Goal: Transaction & Acquisition: Donate

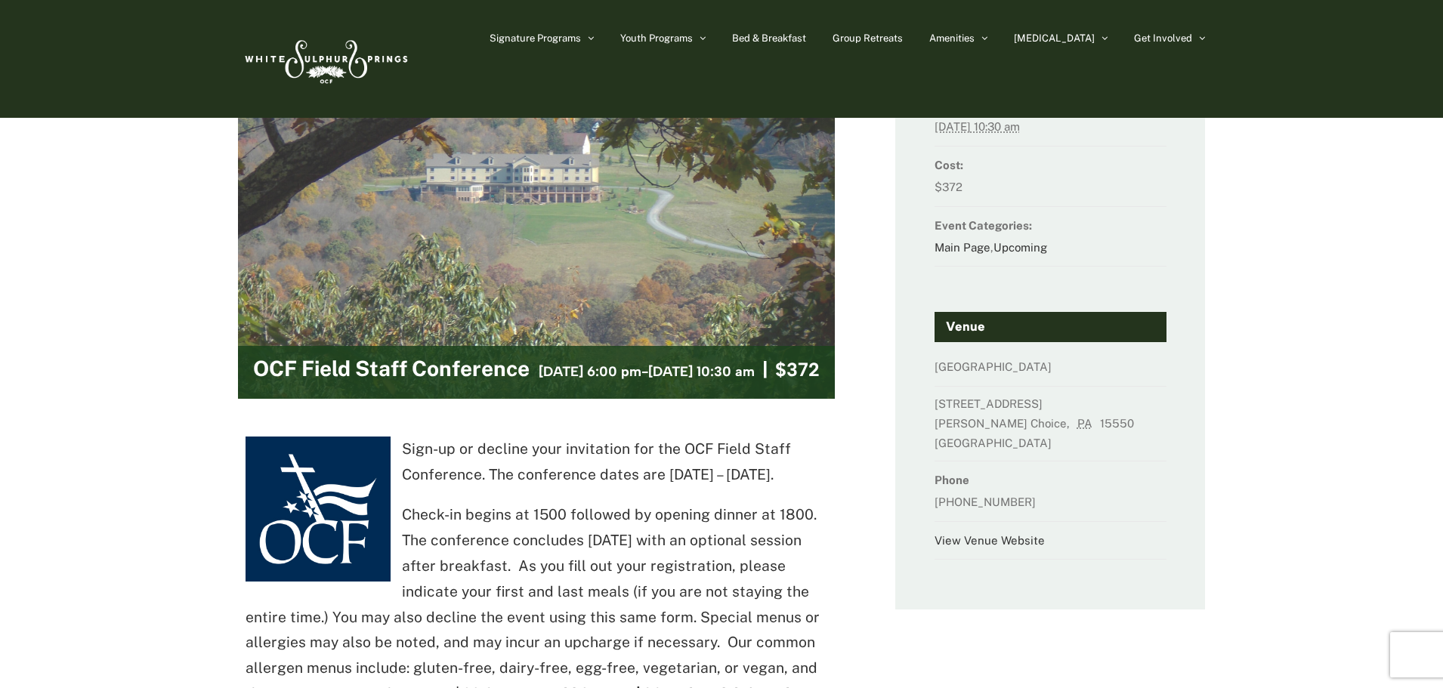
scroll to position [151, 0]
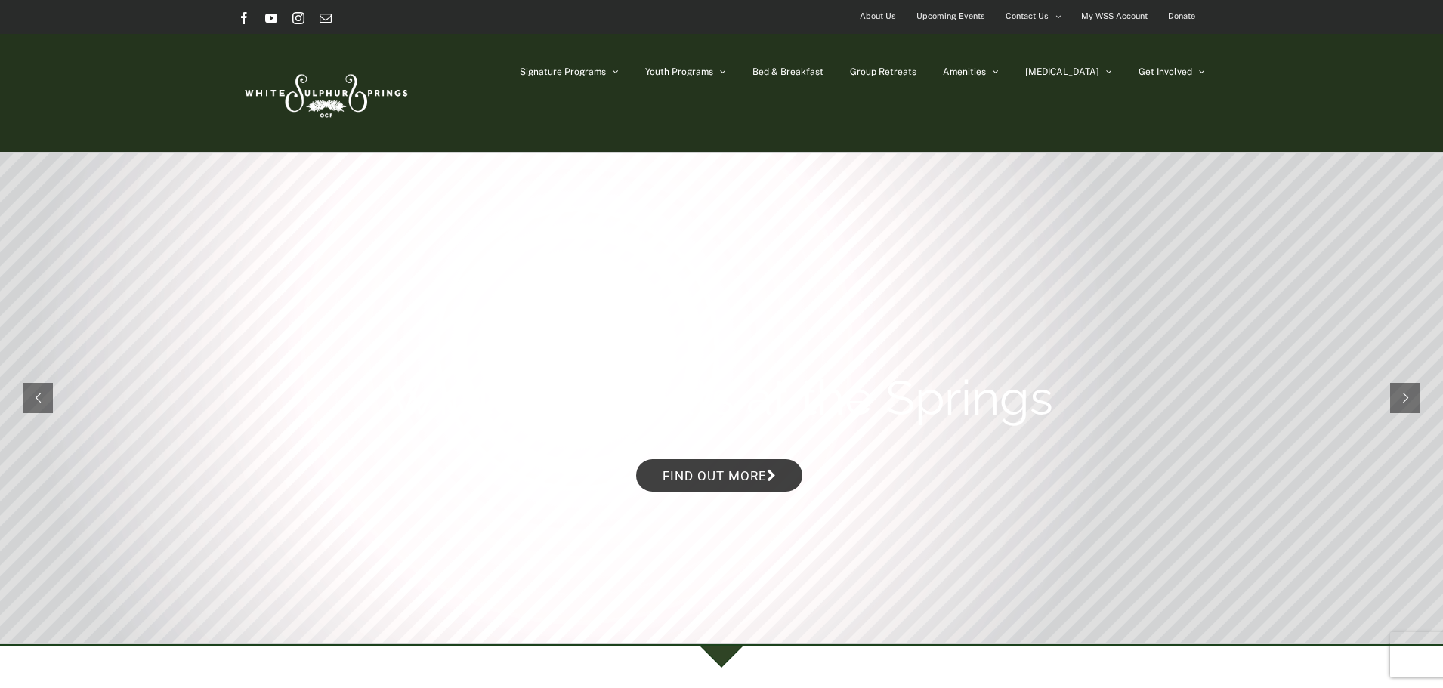
click at [1187, 14] on span "Donate" at bounding box center [1181, 16] width 27 height 22
